Goal: Obtain resource: Download file/media

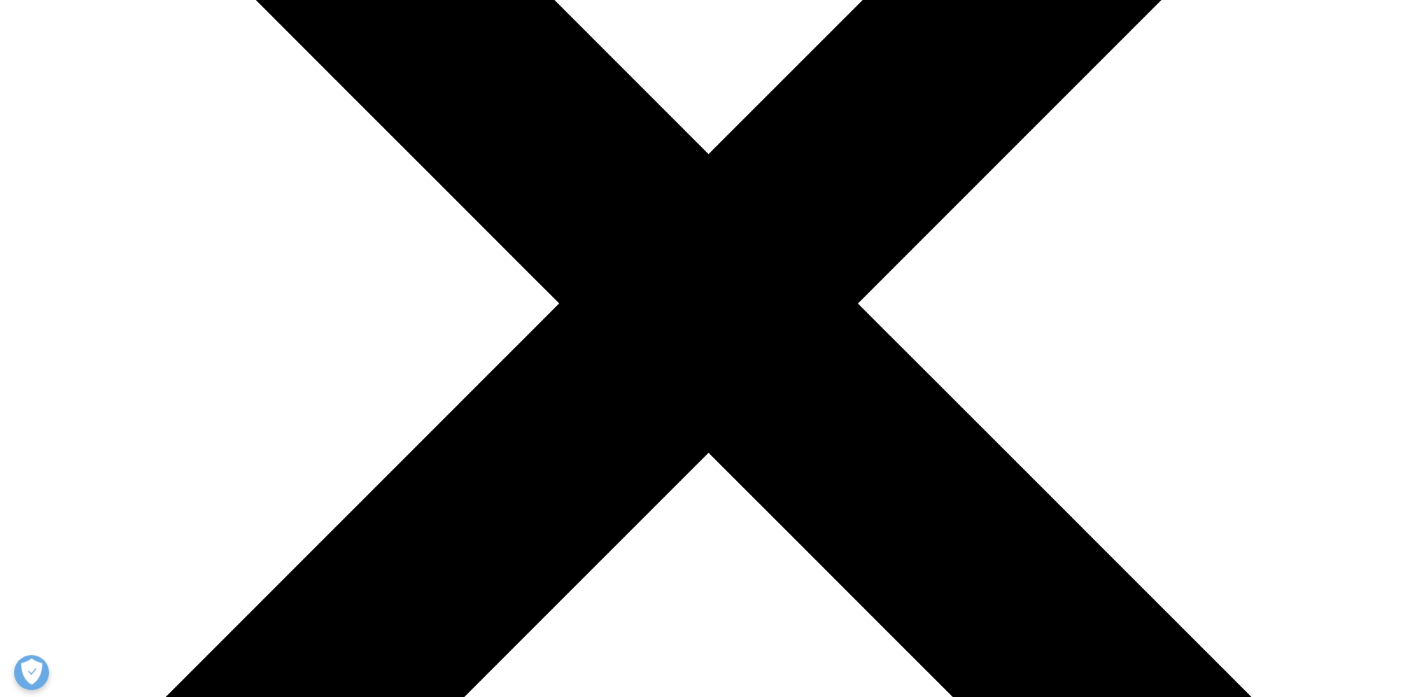
type input "Laurenz"
drag, startPoint x: 549, startPoint y: 507, endPoint x: 561, endPoint y: 506, distance: 12.0
type input "[GEOGRAPHIC_DATA]"
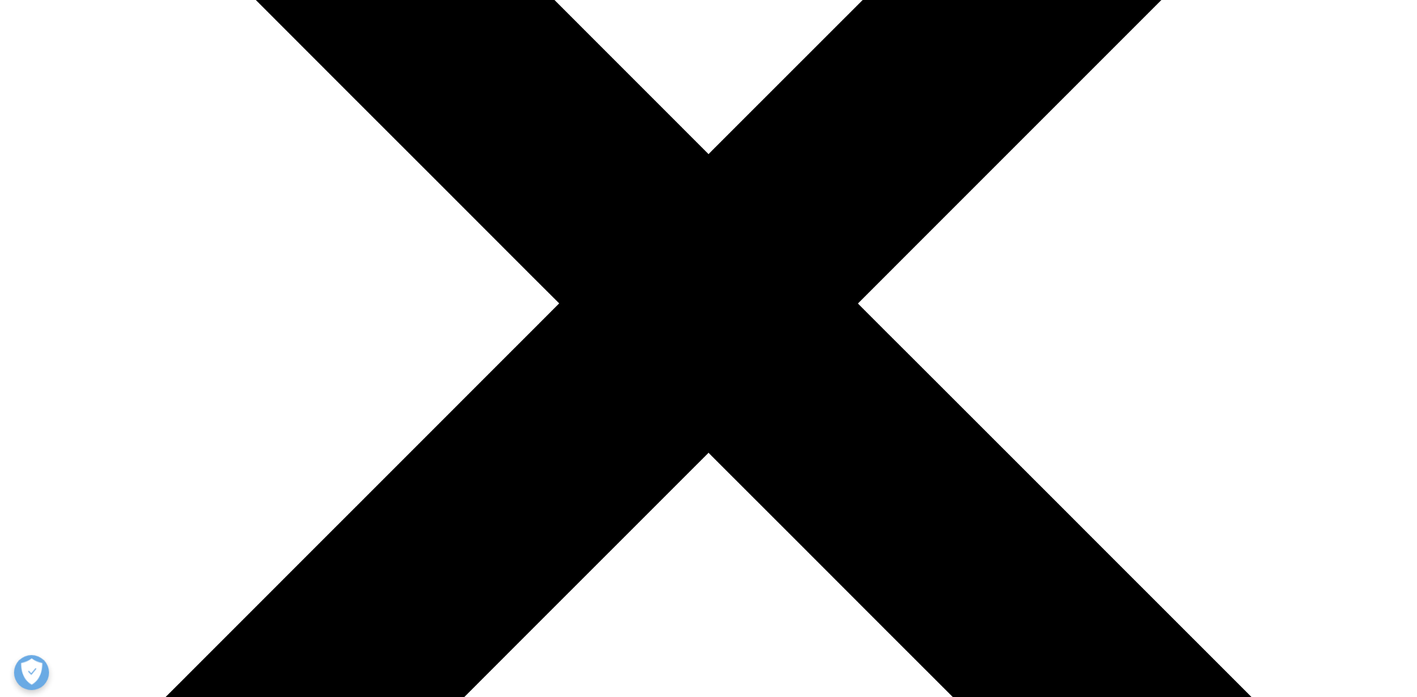
scroll to position [0, 73]
type input "[EMAIL_ADDRESS][DOMAIN_NAME]"
type input "Analyst"
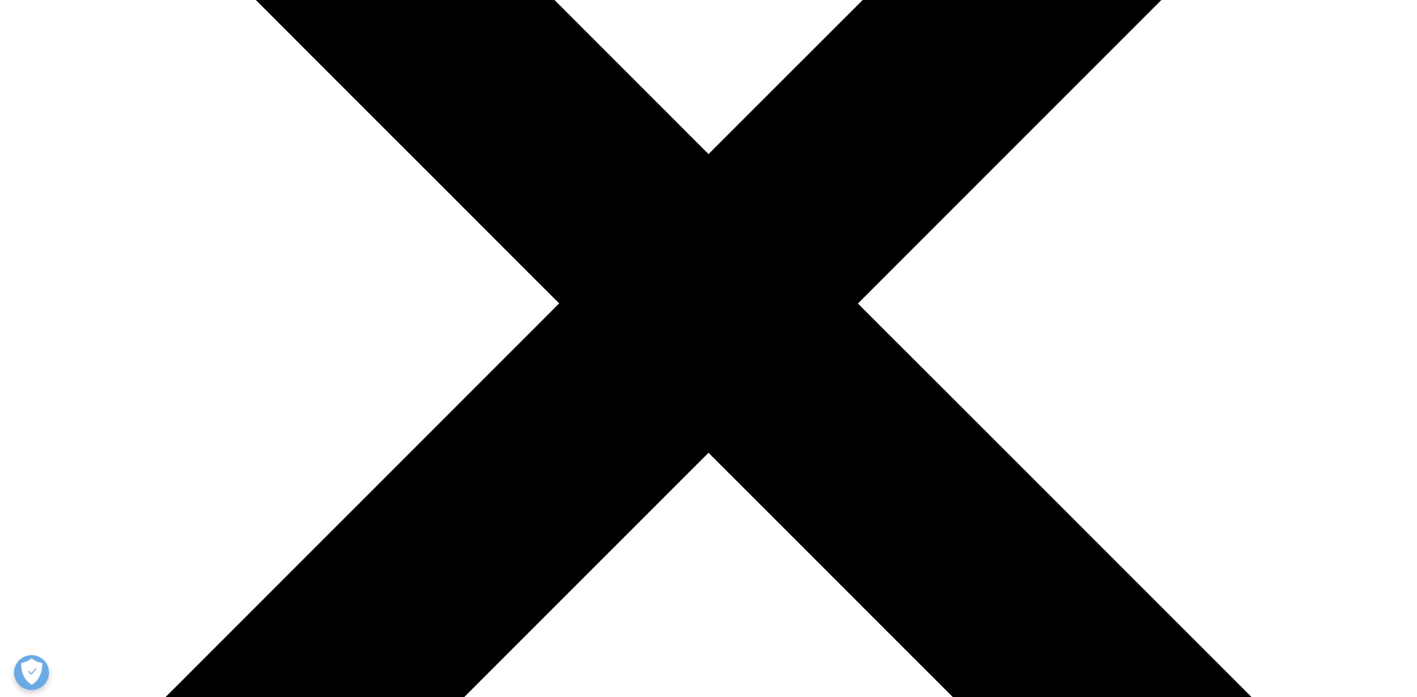
type input "Armira"
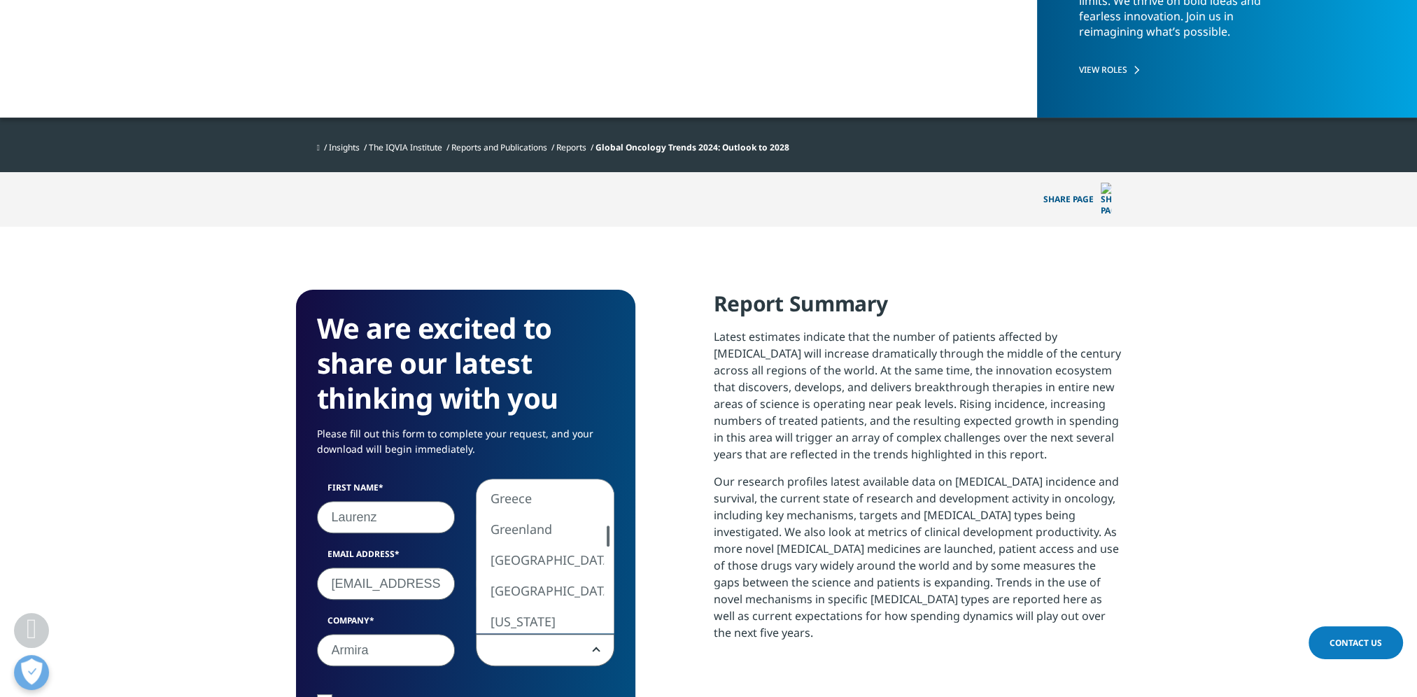
select select "[GEOGRAPHIC_DATA]"
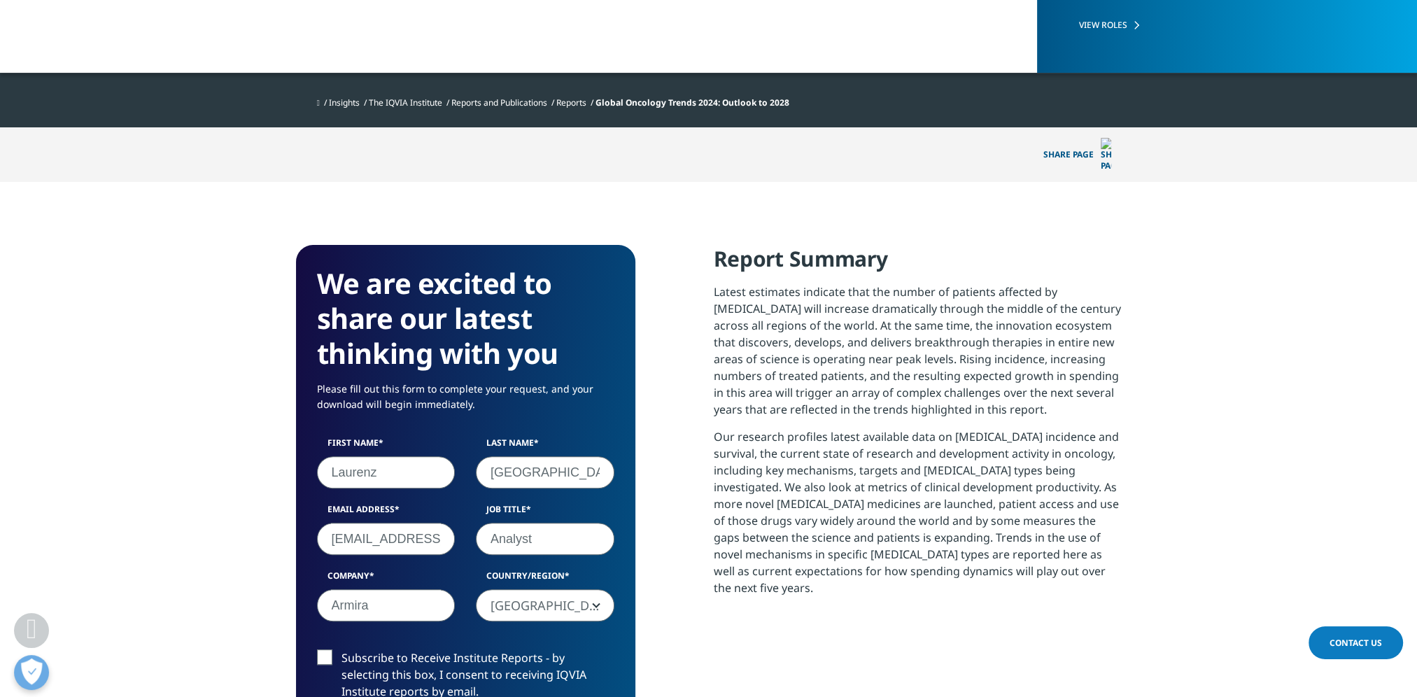
scroll to position [630, 0]
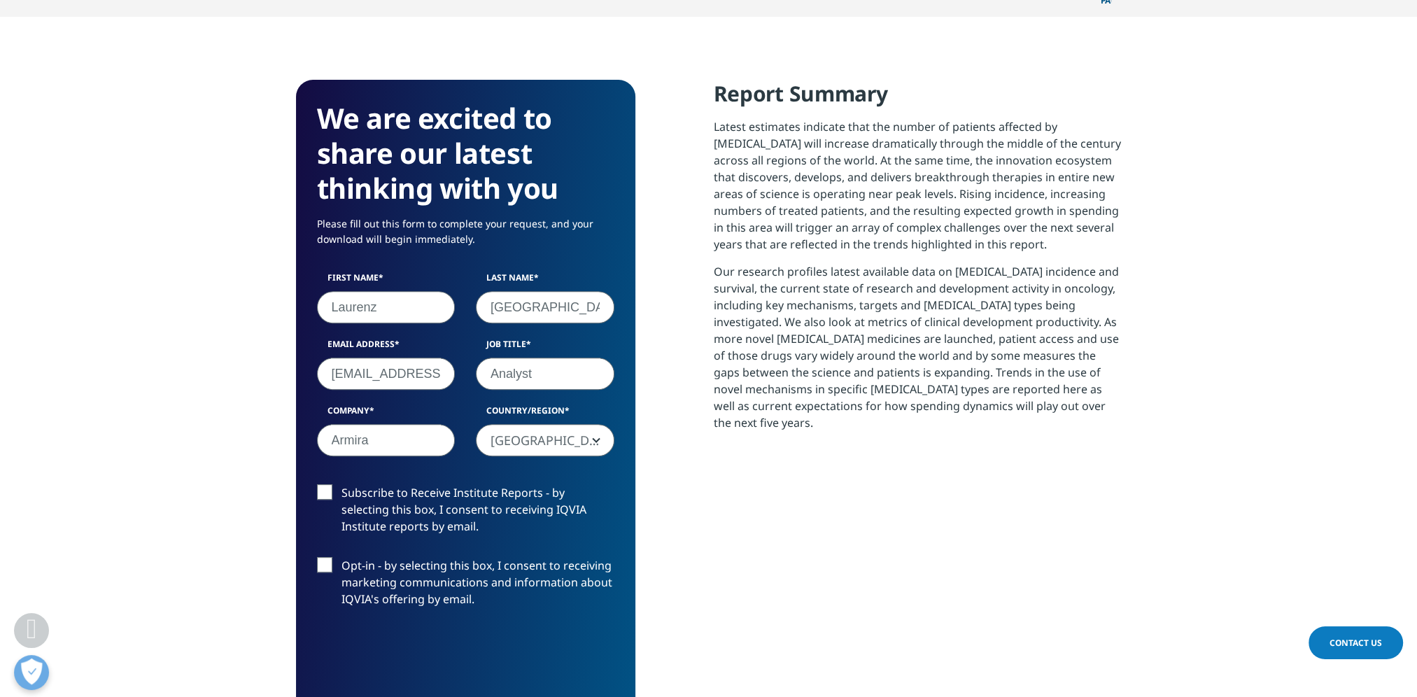
click at [328, 557] on label "Opt-in - by selecting this box, I consent to receiving marketing communications…" at bounding box center [465, 586] width 297 height 58
click at [342, 557] on input "Opt-in - by selecting this box, I consent to receiving marketing communications…" at bounding box center [342, 557] width 0 height 0
click at [325, 557] on label "Opt-in - by selecting this box, I consent to receiving marketing communications…" at bounding box center [465, 586] width 297 height 58
click at [342, 557] on input "Opt-in - by selecting this box, I consent to receiving marketing communications…" at bounding box center [342, 557] width 0 height 0
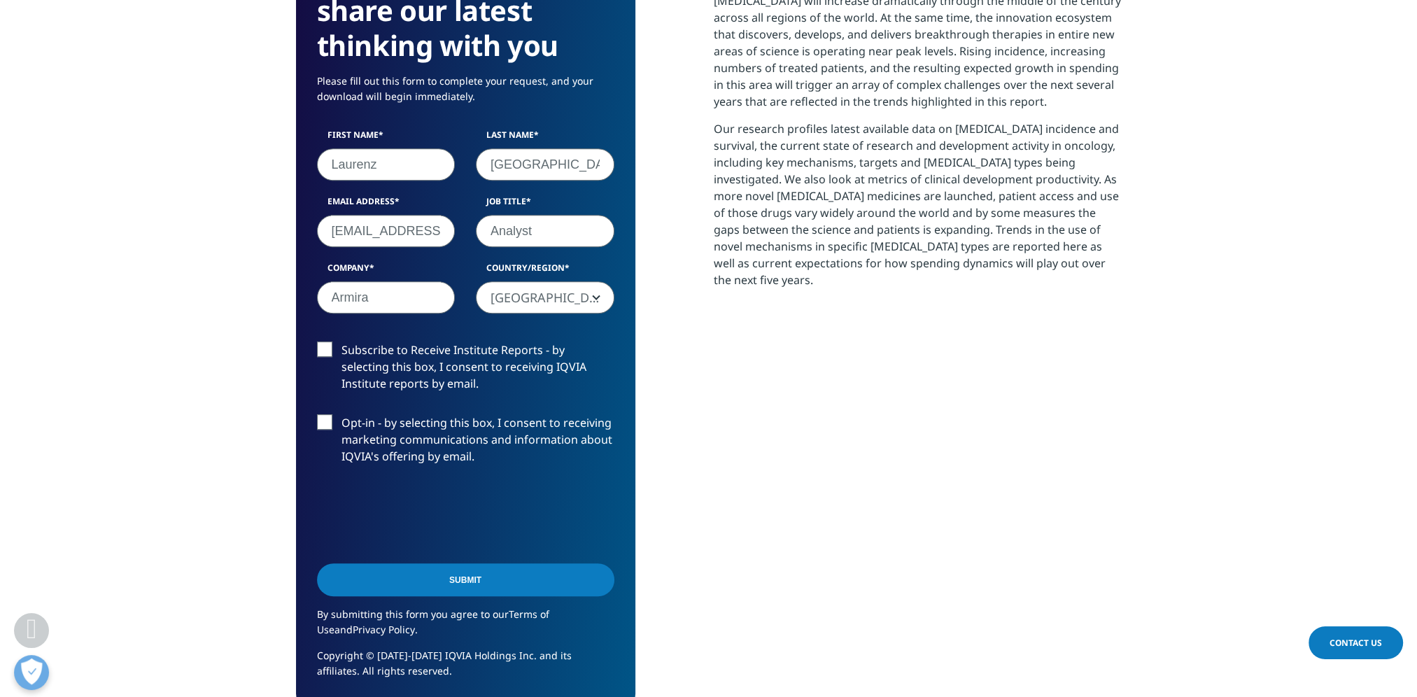
scroll to position [840, 0]
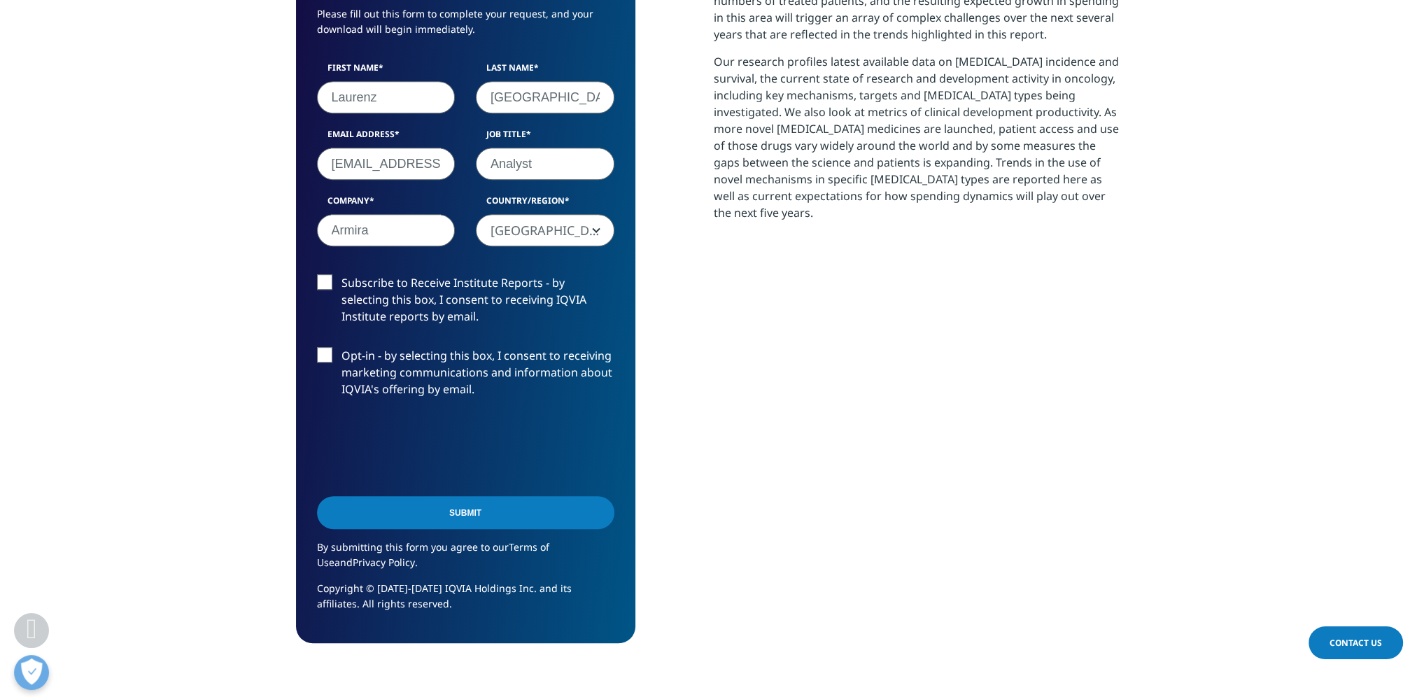
click at [487, 498] on input "Submit" at bounding box center [465, 512] width 297 height 33
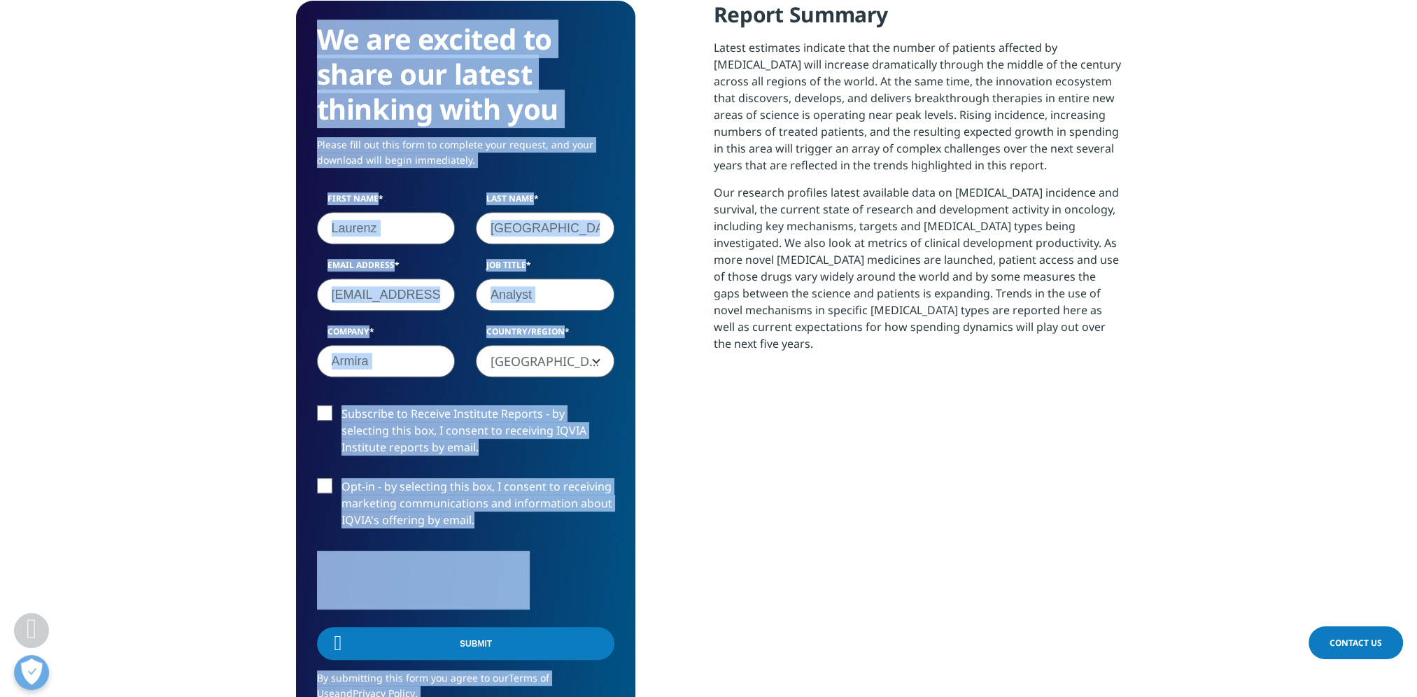
scroll to position [7, 7]
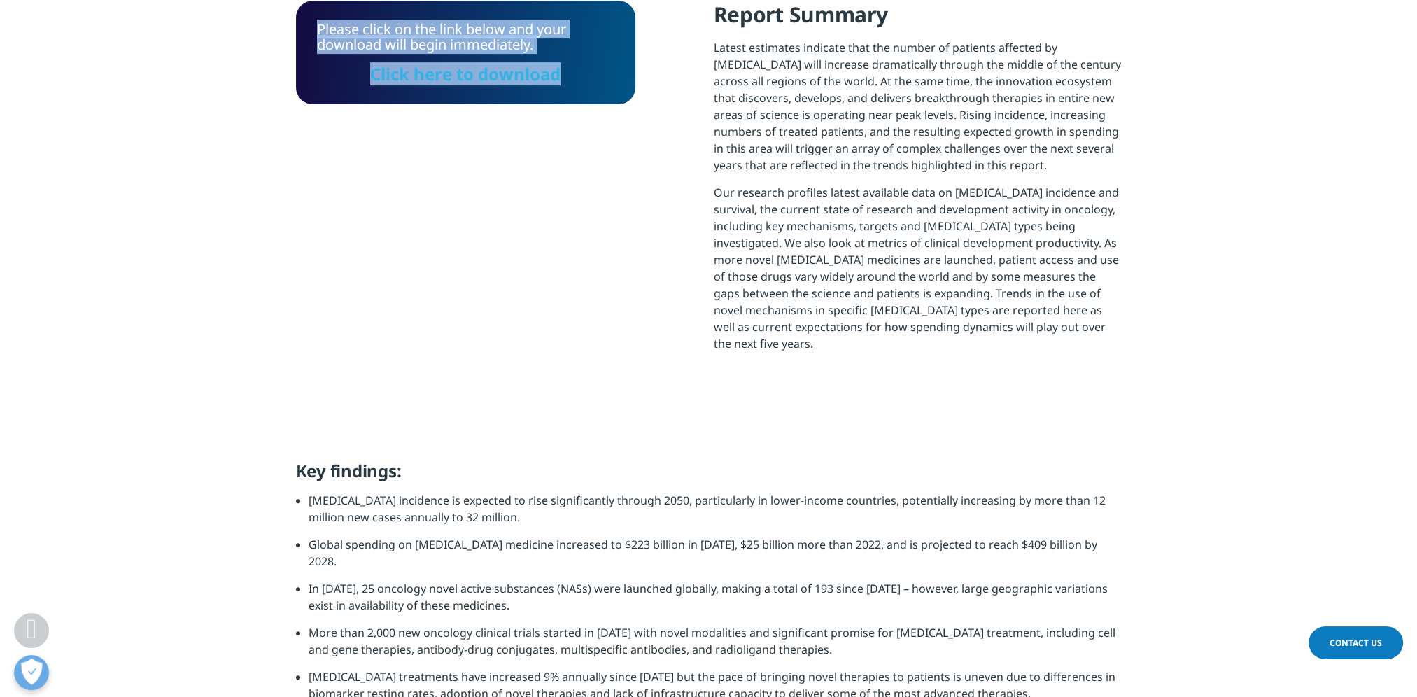
drag, startPoint x: 423, startPoint y: 272, endPoint x: 498, endPoint y: 269, distance: 74.9
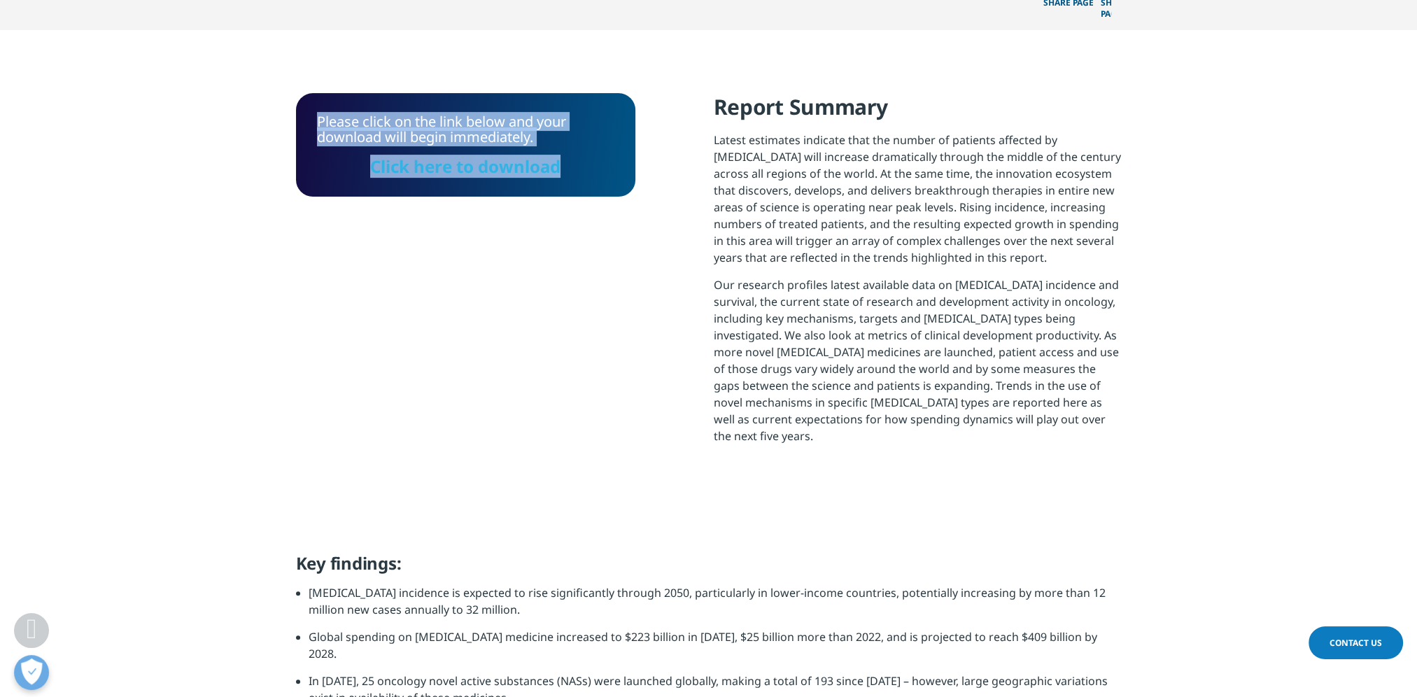
scroll to position [429, 0]
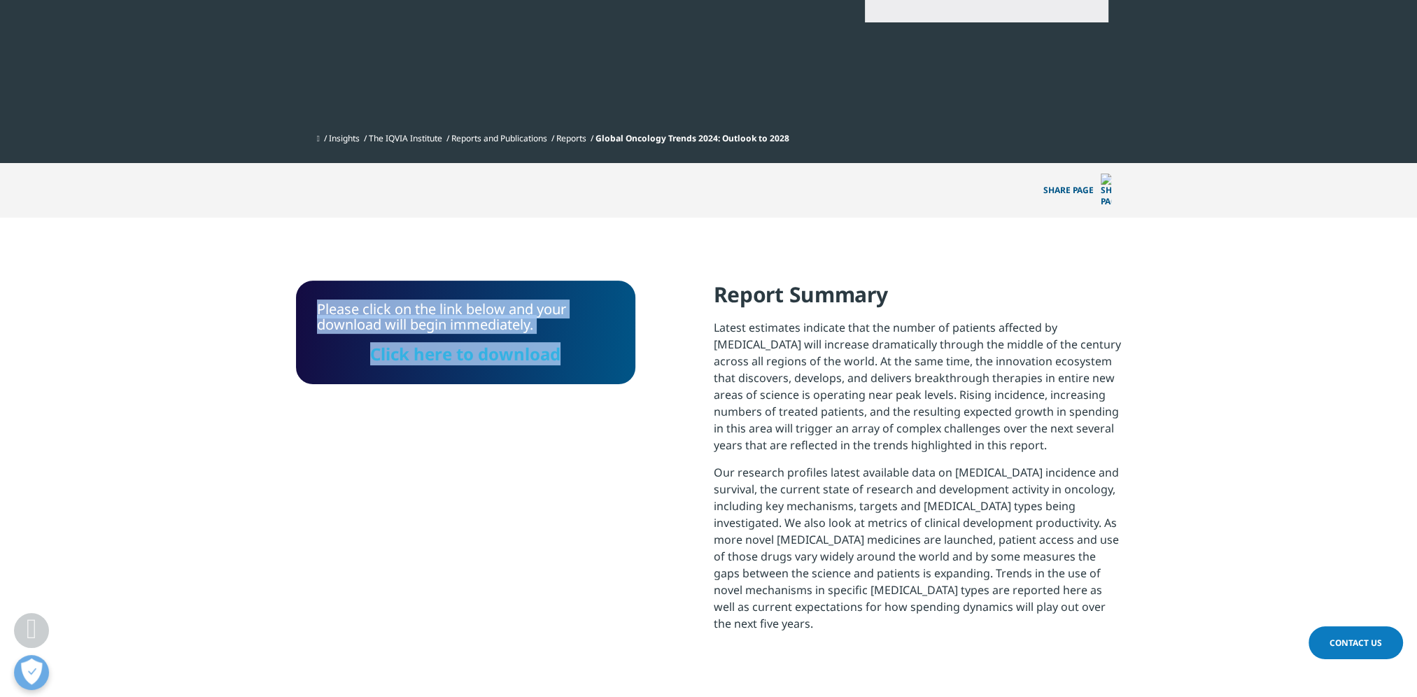
click at [495, 342] on link "Click here to download" at bounding box center [465, 353] width 190 height 23
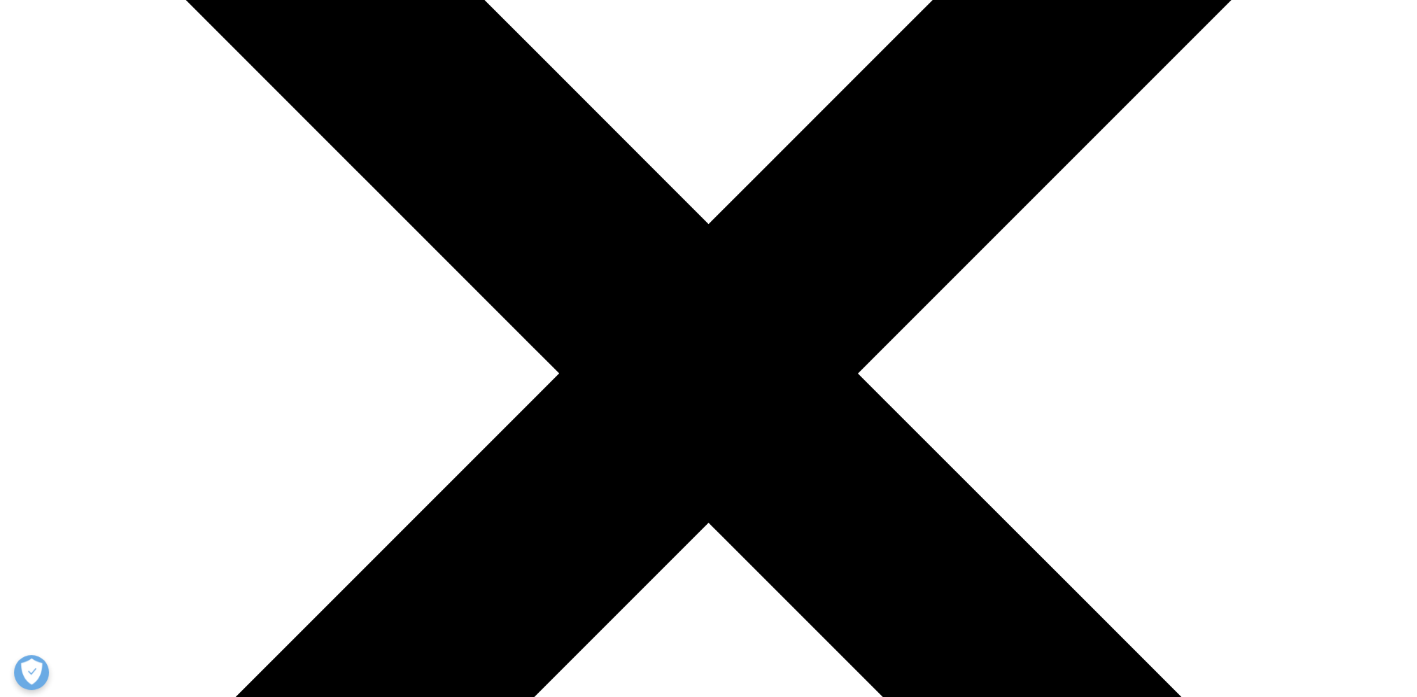
scroll to position [412, 826]
